Goal: Navigation & Orientation: Find specific page/section

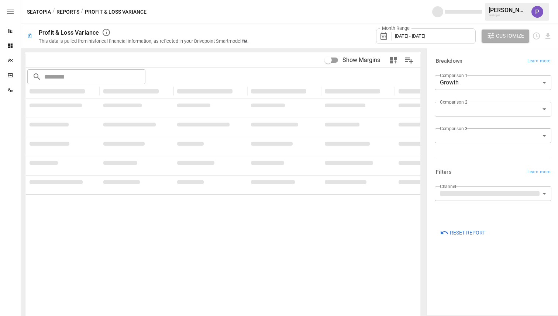
click at [489, 0] on body "Reports Dashboards Plans SmartModel ™ Data Sources Seatopia / Reports / Profit …" at bounding box center [279, 0] width 558 height 0
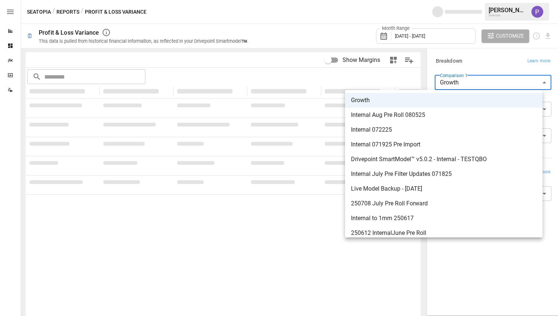
click at [480, 69] on div at bounding box center [279, 158] width 558 height 316
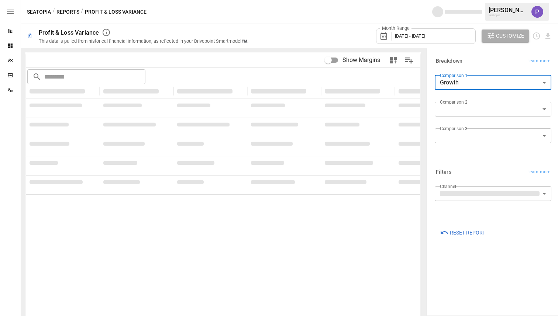
click at [457, 100] on label "Comparison 2" at bounding box center [453, 102] width 27 height 6
click at [455, 105] on label "Comparison 2" at bounding box center [453, 102] width 27 height 6
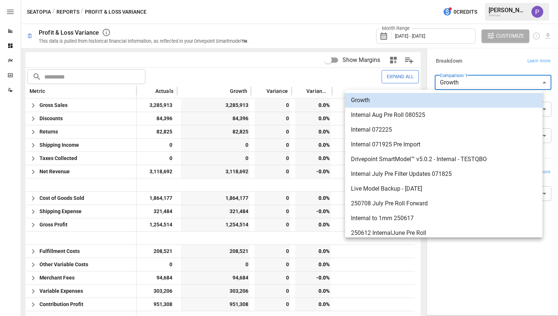
click at [491, 0] on body "Reports Dashboards Plans SmartModel ™ Data Sources Seatopia / Reports / Profit …" at bounding box center [279, 0] width 558 height 0
click at [205, 54] on div at bounding box center [279, 158] width 558 height 316
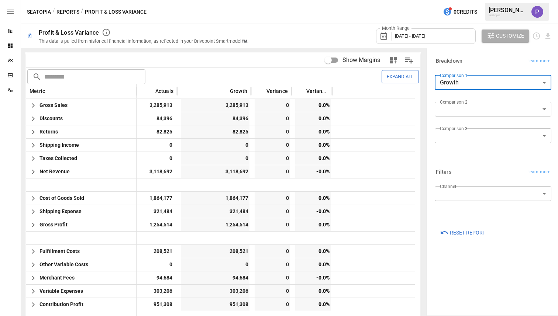
click at [419, 34] on span "January 2025 - July 2025" at bounding box center [410, 36] width 30 height 6
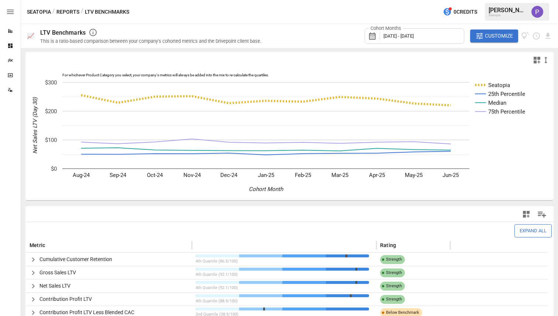
click at [89, 258] on span "Cumulative Customer Retention" at bounding box center [75, 259] width 73 height 6
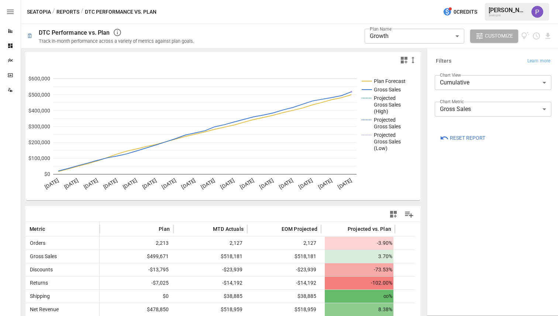
click at [470, 0] on body "Reports Dashboards Plans SmartModel ™ Data Sources Seatopia / Reports / DTC Per…" at bounding box center [279, 0] width 558 height 0
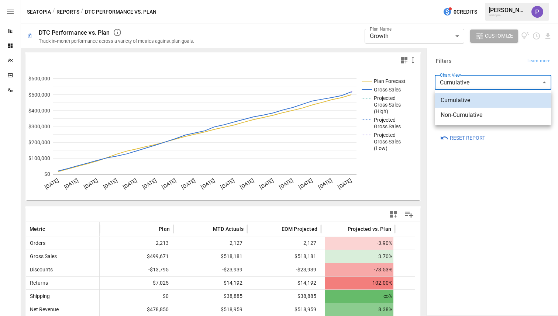
click at [470, 85] on div at bounding box center [279, 158] width 558 height 316
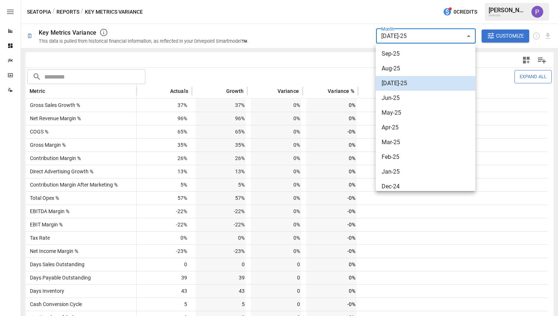
click at [405, 0] on body "**********" at bounding box center [279, 0] width 558 height 0
click at [336, 7] on div at bounding box center [279, 158] width 558 height 316
